Goal: Find specific page/section: Find specific page/section

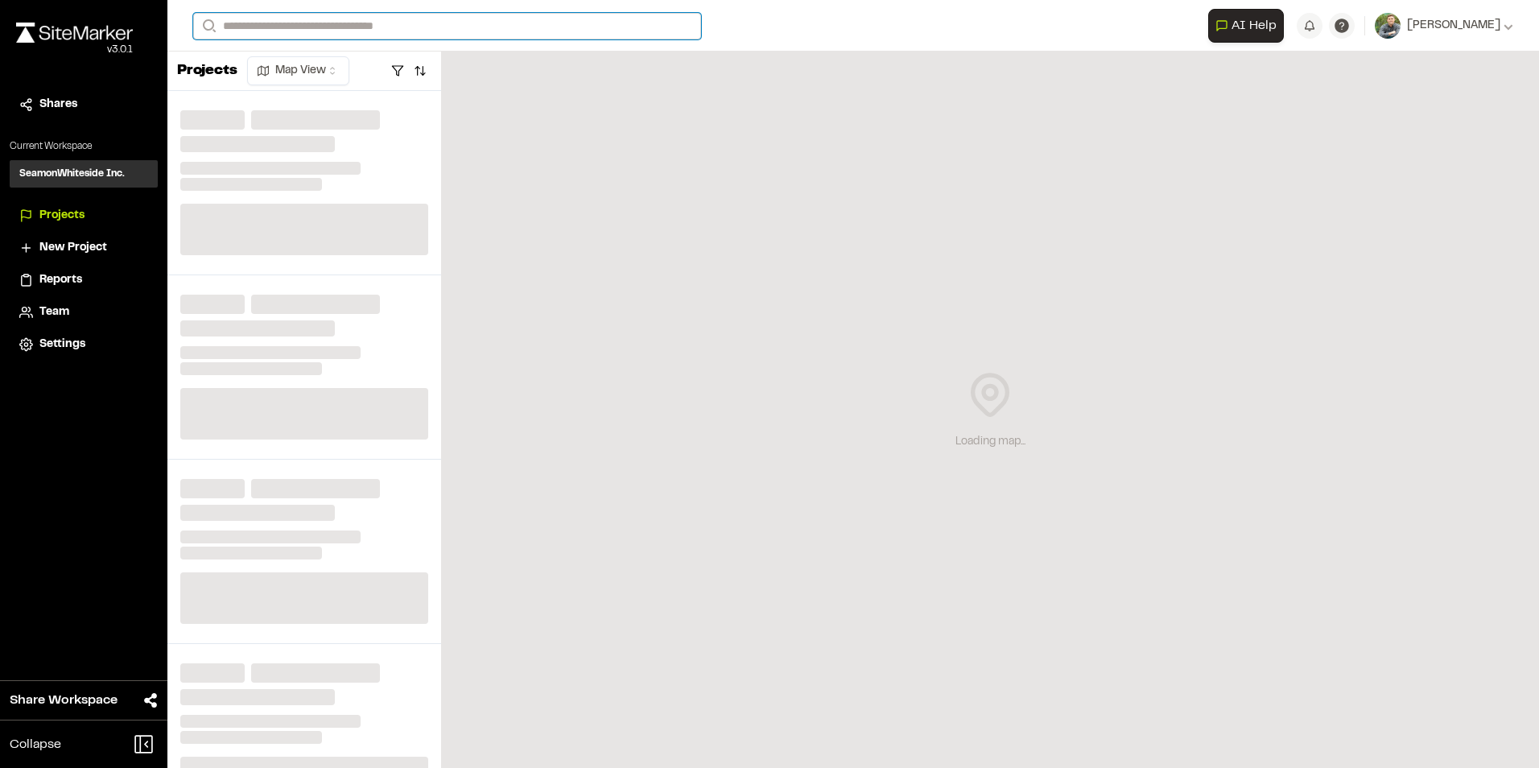
click at [280, 23] on input "Search" at bounding box center [447, 26] width 508 height 27
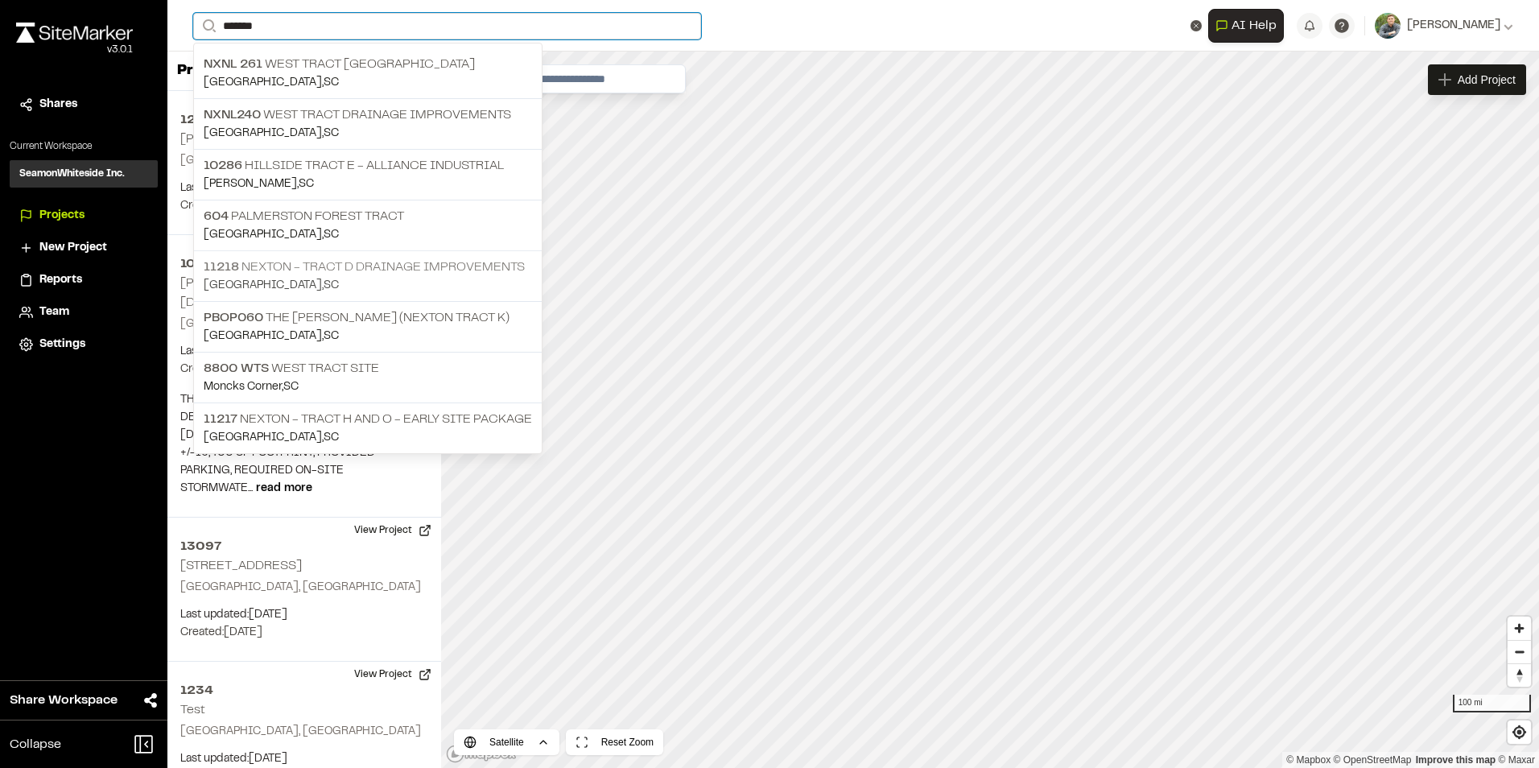
type input "*******"
click at [366, 270] on p "11218 Nexton - Tract D Drainage Improvements" at bounding box center [368, 267] width 328 height 19
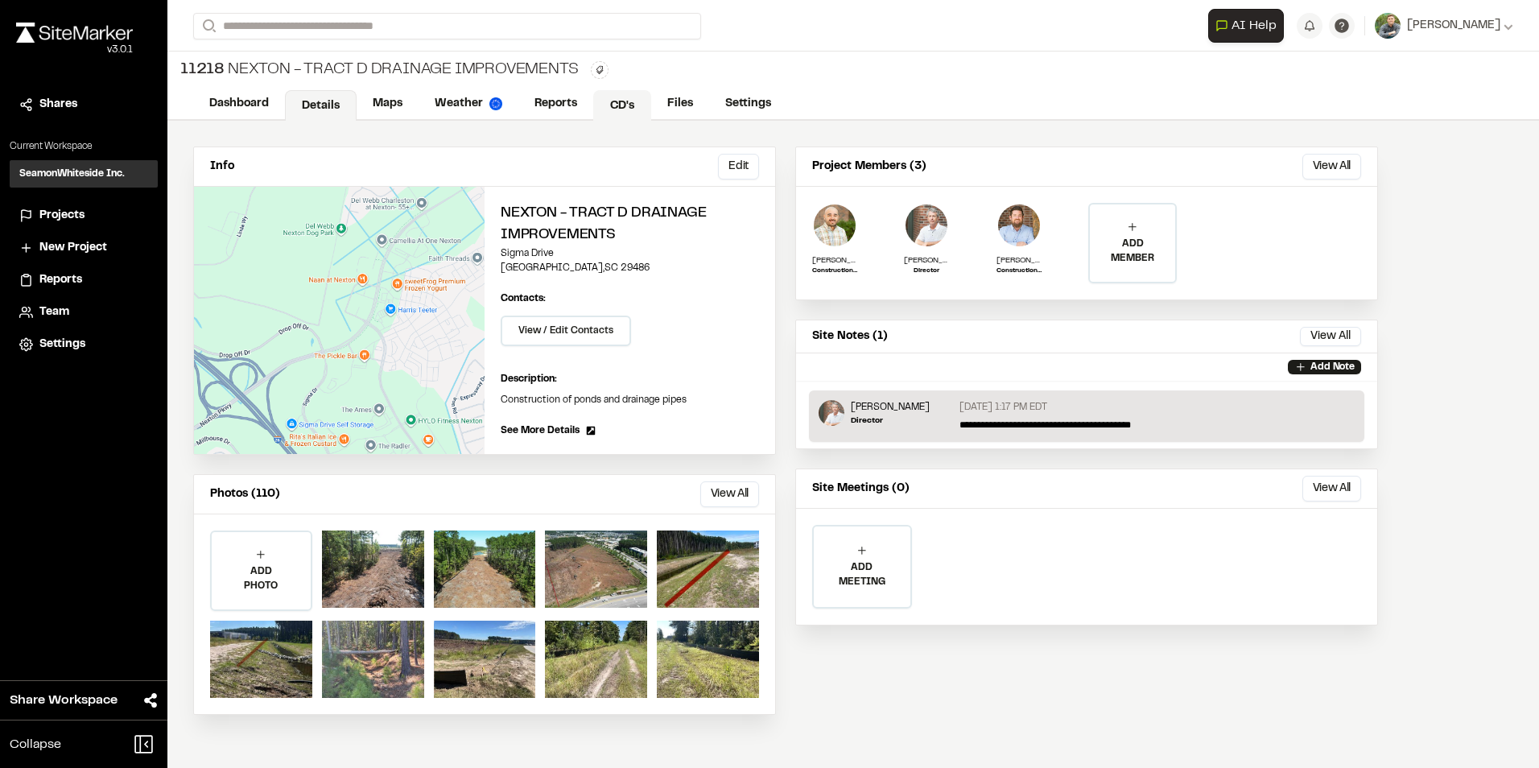
click at [630, 103] on link "CD's" at bounding box center [622, 105] width 58 height 31
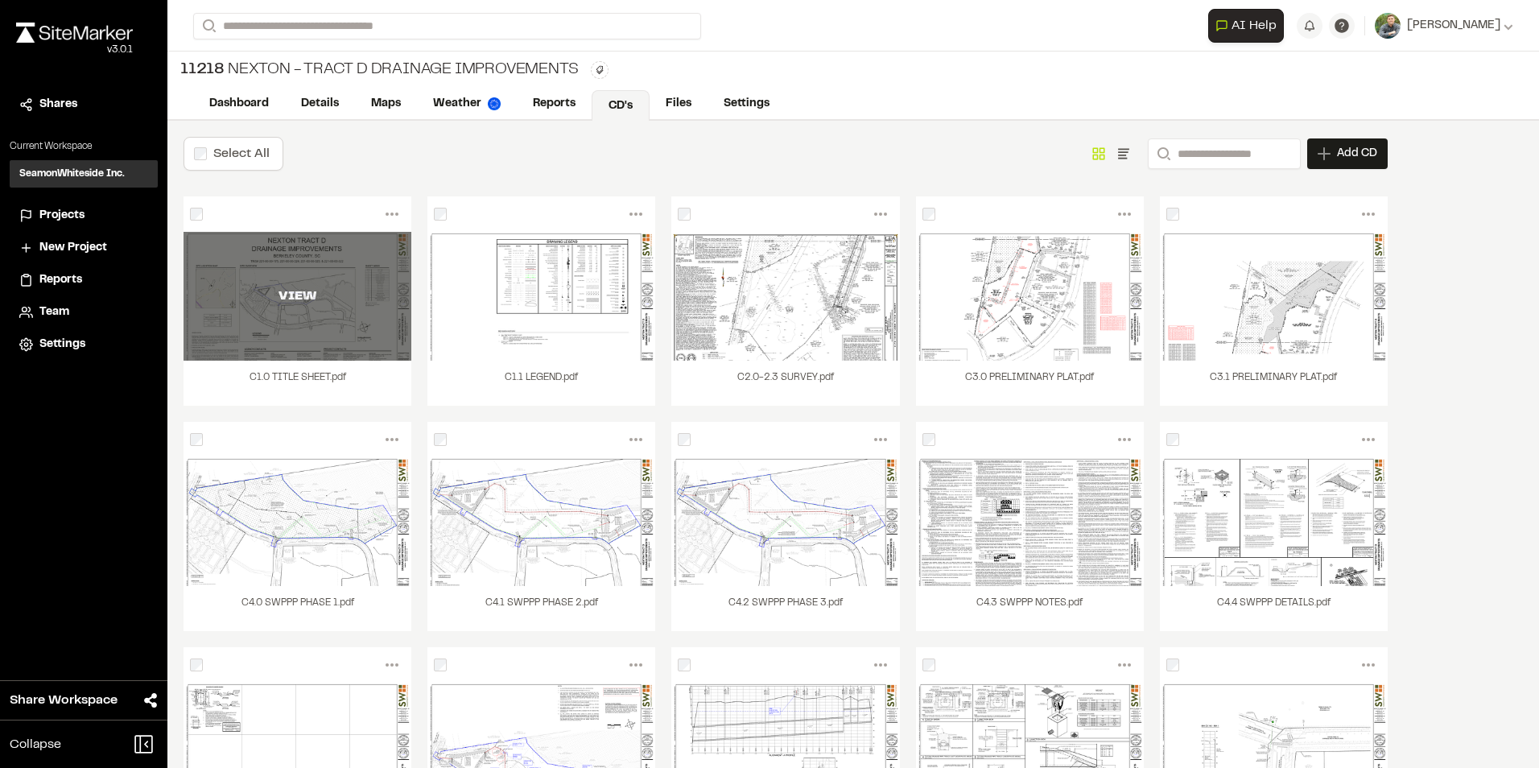
click at [328, 321] on div "VIEW" at bounding box center [298, 296] width 228 height 129
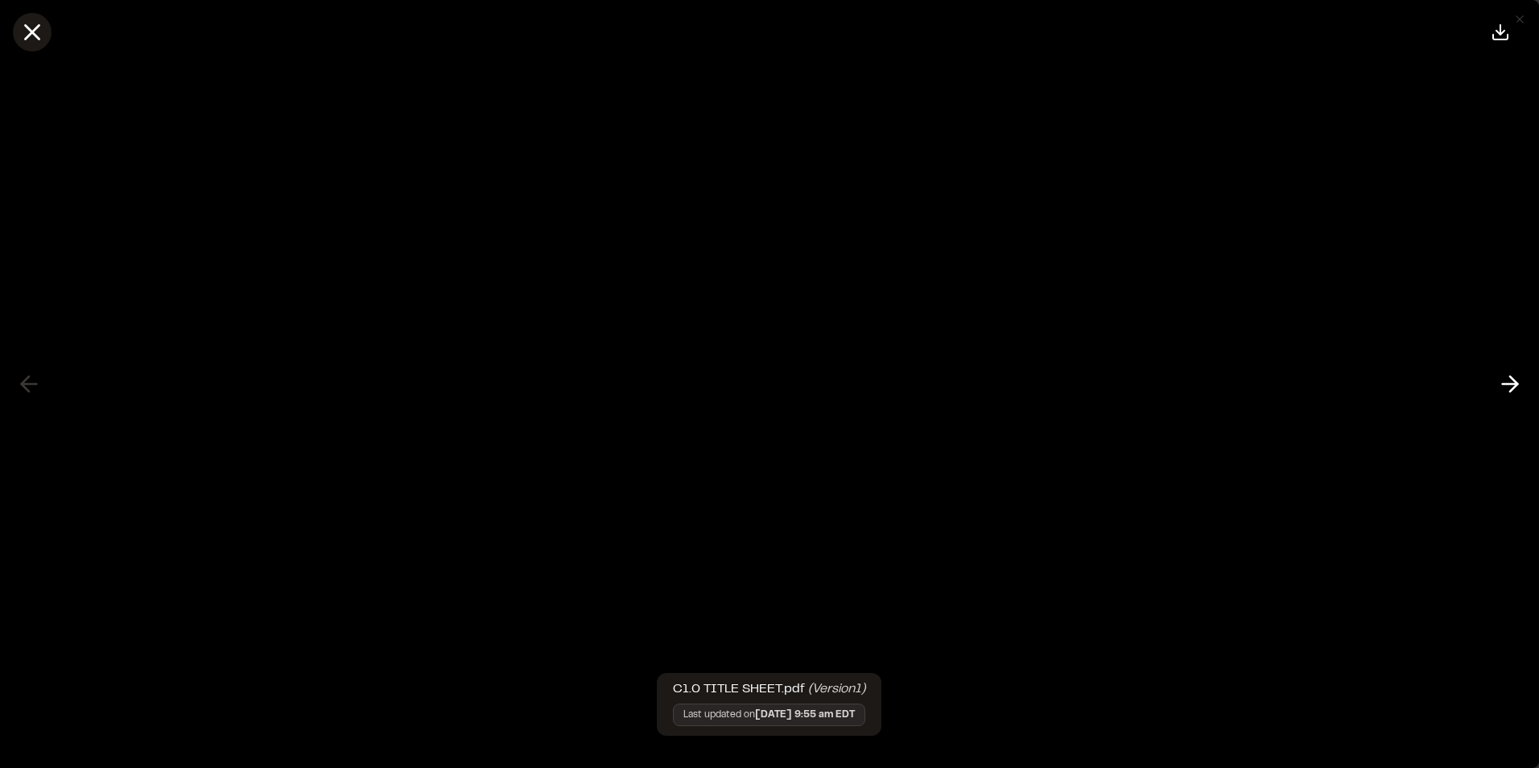
click at [24, 37] on icon at bounding box center [32, 32] width 27 height 27
